Goal: Information Seeking & Learning: Learn about a topic

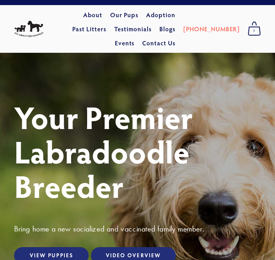
scroll to position [12, 0]
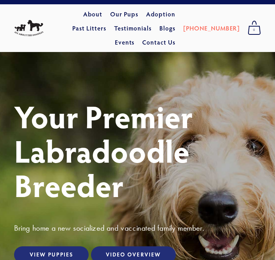
click at [66, 246] on link "View Puppies" at bounding box center [51, 254] width 75 height 17
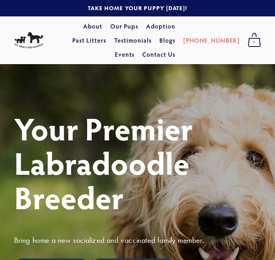
scroll to position [37, 0]
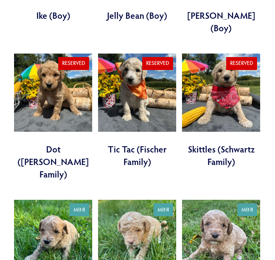
scroll to position [839, 0]
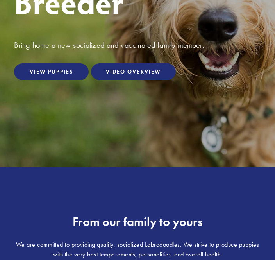
scroll to position [193, 0]
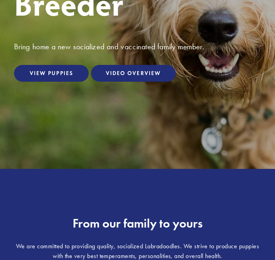
click at [58, 65] on link "View Puppies" at bounding box center [51, 73] width 75 height 17
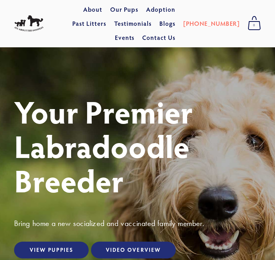
scroll to position [0, 0]
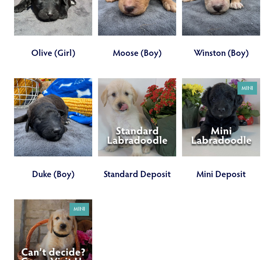
scroll to position [1834, 0]
